Goal: Find specific page/section: Find specific page/section

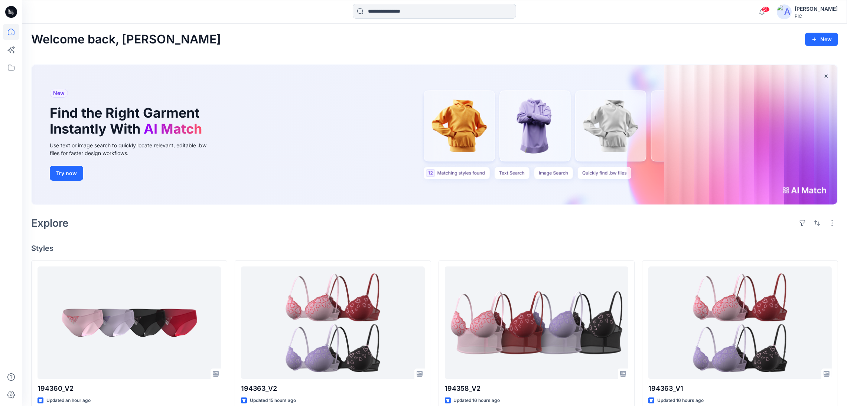
click at [439, 15] on input at bounding box center [434, 11] width 163 height 15
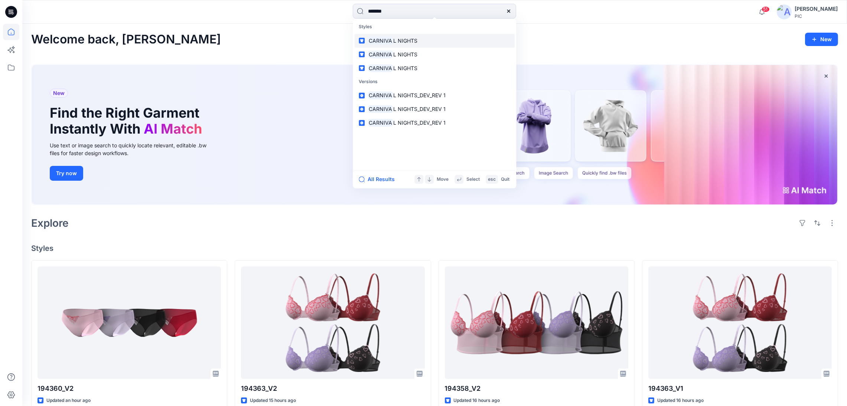
type input "*******"
click at [404, 40] on span "L NIGHTS" at bounding box center [405, 41] width 24 height 6
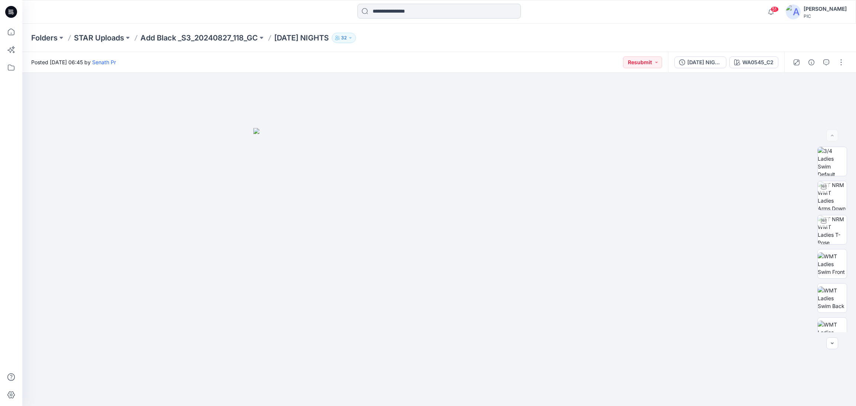
click at [394, 4] on input at bounding box center [438, 11] width 163 height 15
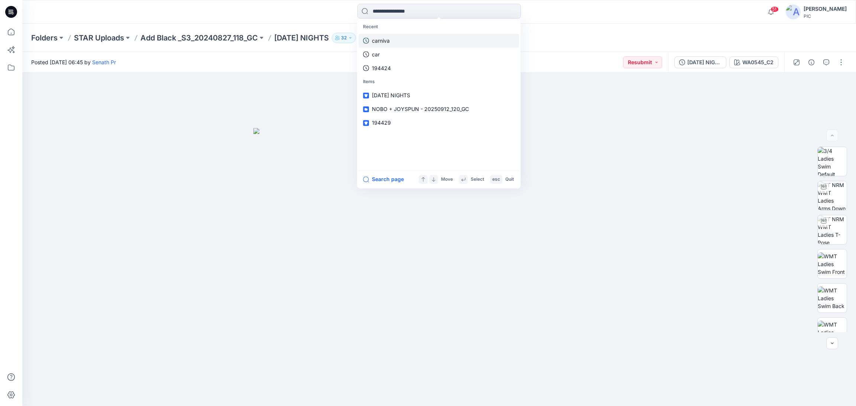
click at [390, 34] on div "Recent carniva car 194424" at bounding box center [438, 47] width 160 height 55
click at [392, 38] on link "carniva" at bounding box center [438, 41] width 160 height 14
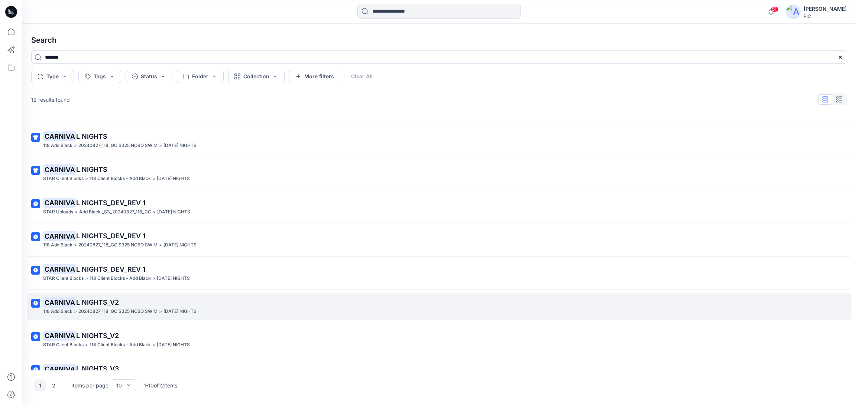
scroll to position [37, 0]
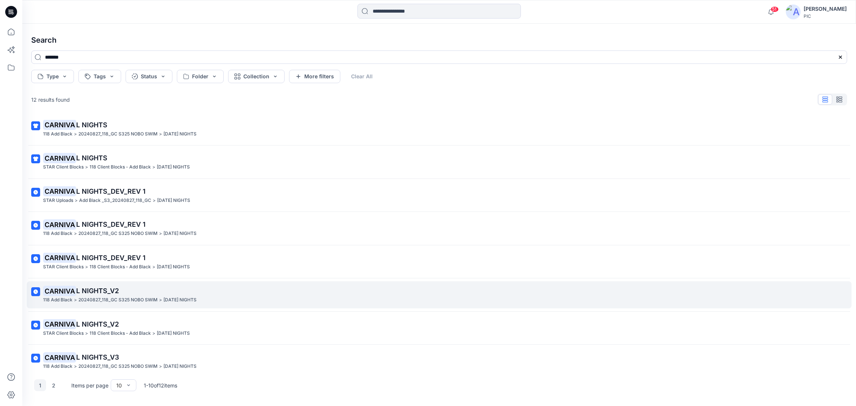
click at [100, 293] on span "L NIGHTS_V2" at bounding box center [97, 291] width 43 height 8
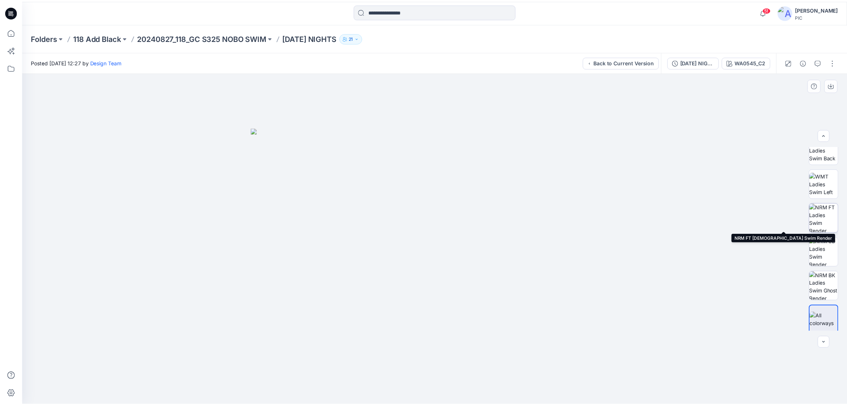
scroll to position [151, 0]
click at [829, 215] on img at bounding box center [831, 215] width 29 height 29
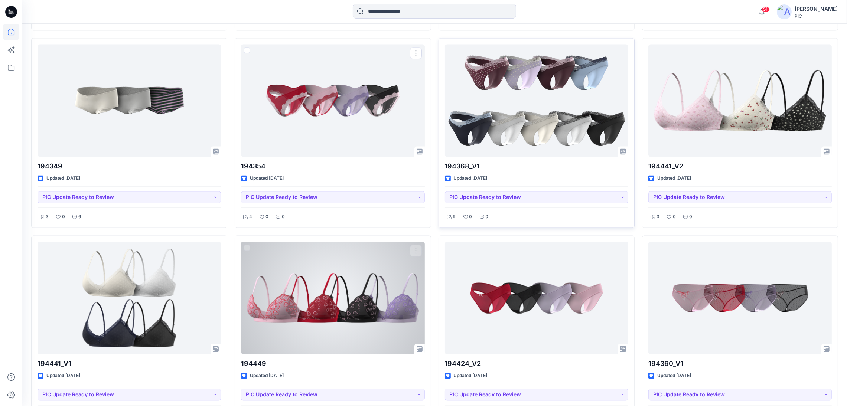
scroll to position [2255, 0]
